Goal: Information Seeking & Learning: Learn about a topic

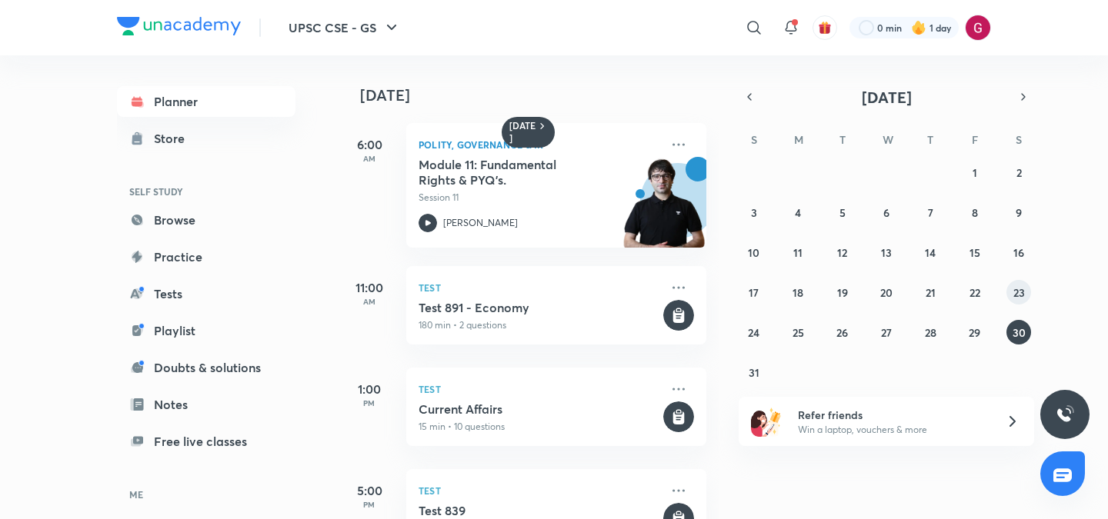
click at [1018, 291] on abbr "23" at bounding box center [1019, 292] width 12 height 15
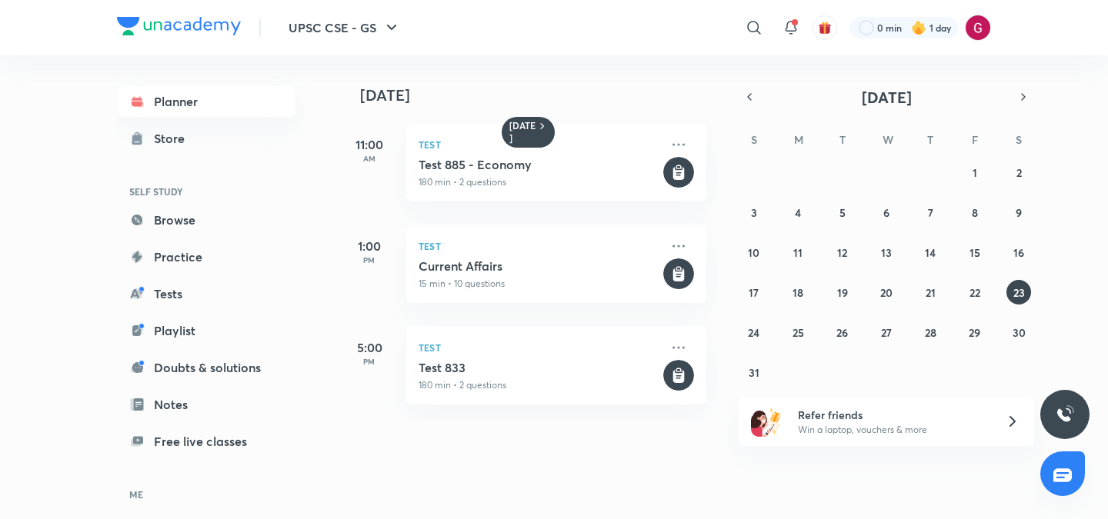
click at [713, 158] on div "[DATE] 11:00 AM Test Test 885 - Economy 180 min • 2 questions 1:00 PM Test Curr…" at bounding box center [528, 238] width 380 height 366
click at [796, 332] on abbr "25" at bounding box center [798, 332] width 12 height 15
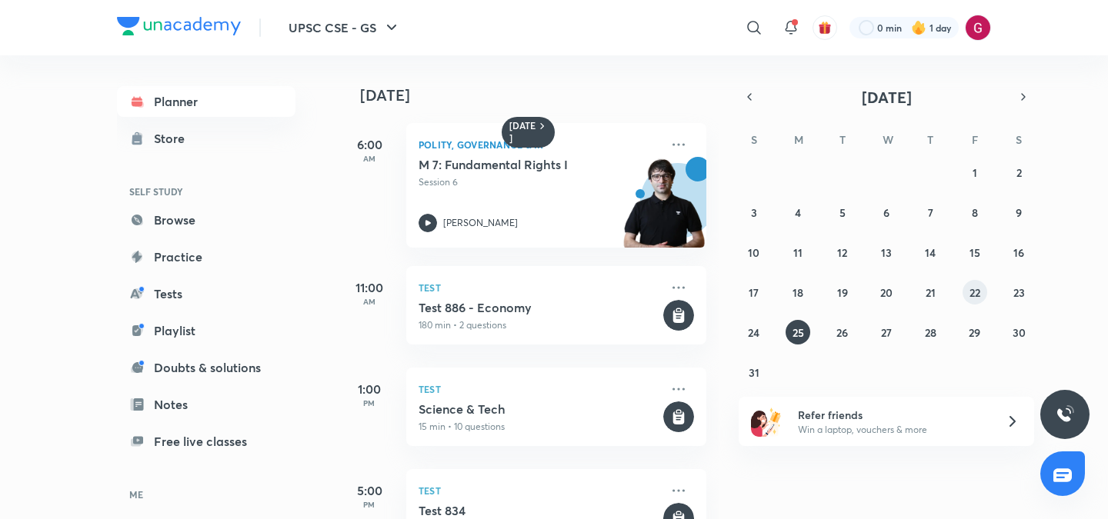
click at [968, 298] on button "22" at bounding box center [974, 292] width 25 height 25
click at [791, 333] on button "25" at bounding box center [797, 332] width 25 height 25
click at [519, 168] on h5 "M 7: Fundamental Rights I" at bounding box center [514, 164] width 192 height 15
